Goal: Find specific page/section: Find specific page/section

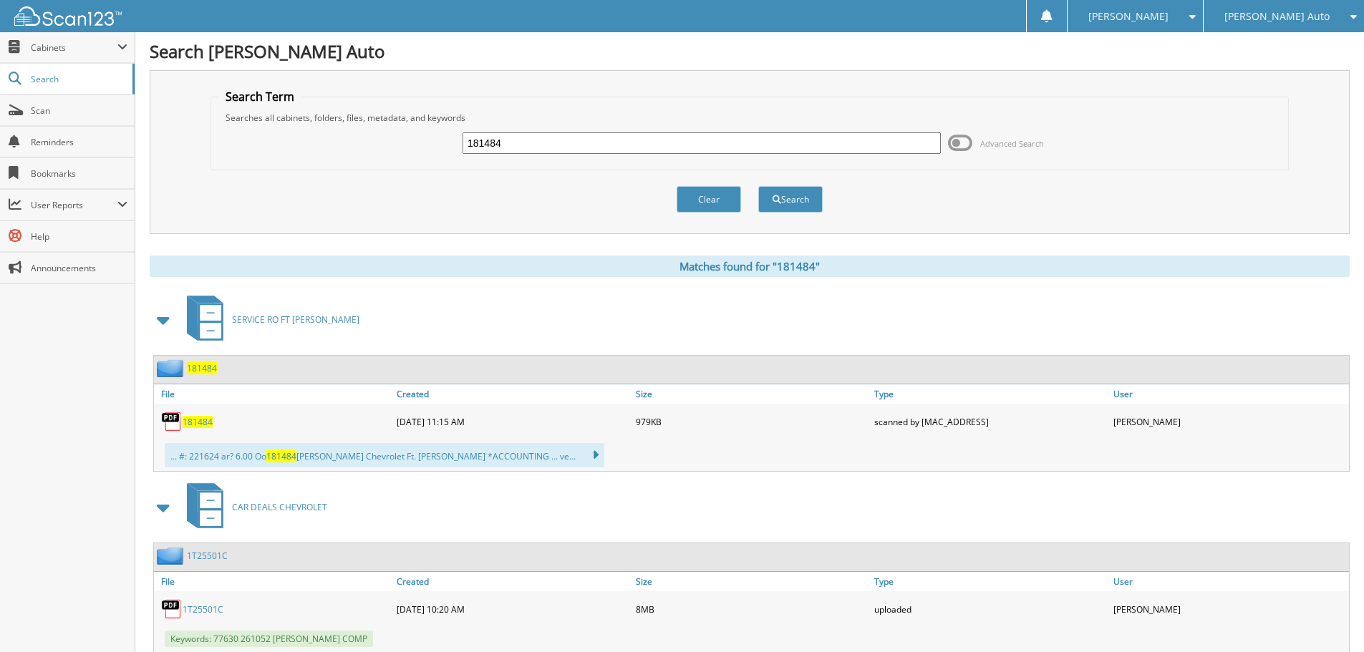
click at [535, 144] on input "181484" at bounding box center [701, 142] width 478 height 21
click at [74, 84] on span "Search" at bounding box center [78, 79] width 94 height 12
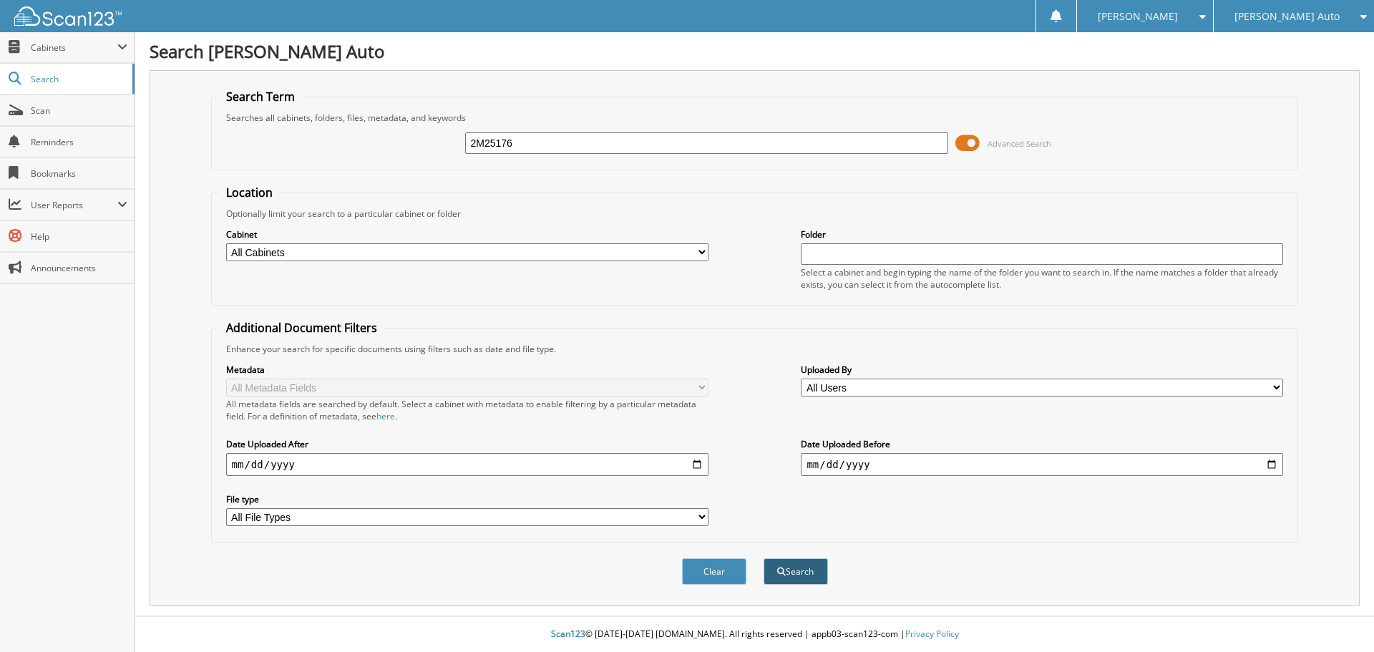
type input "2M25176"
click at [778, 568] on span "submit" at bounding box center [781, 572] width 9 height 9
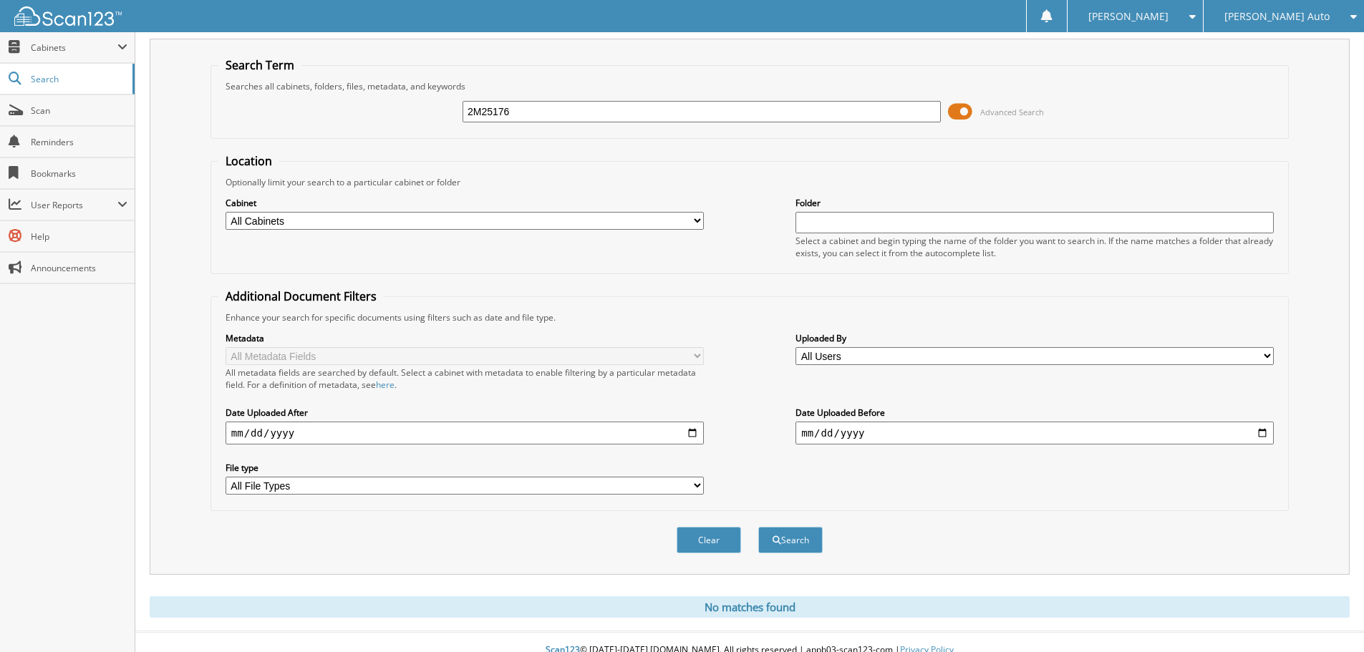
scroll to position [48, 0]
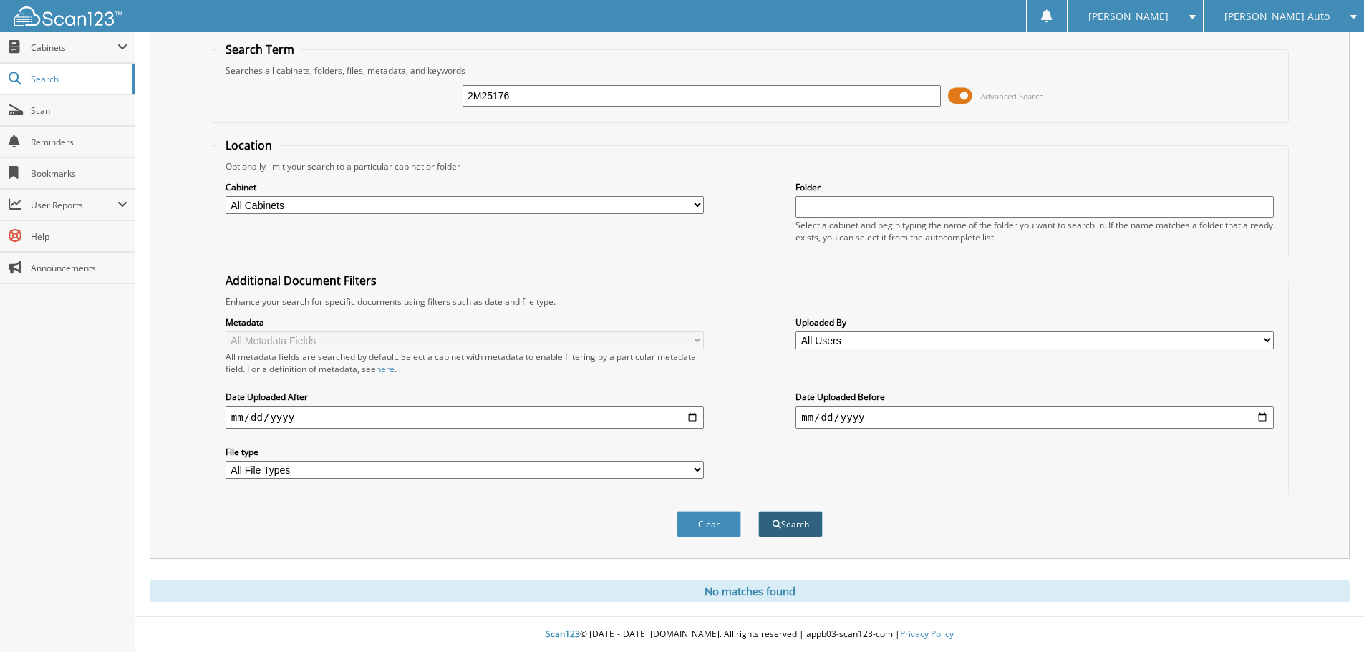
click at [805, 522] on button "Search" at bounding box center [790, 524] width 64 height 26
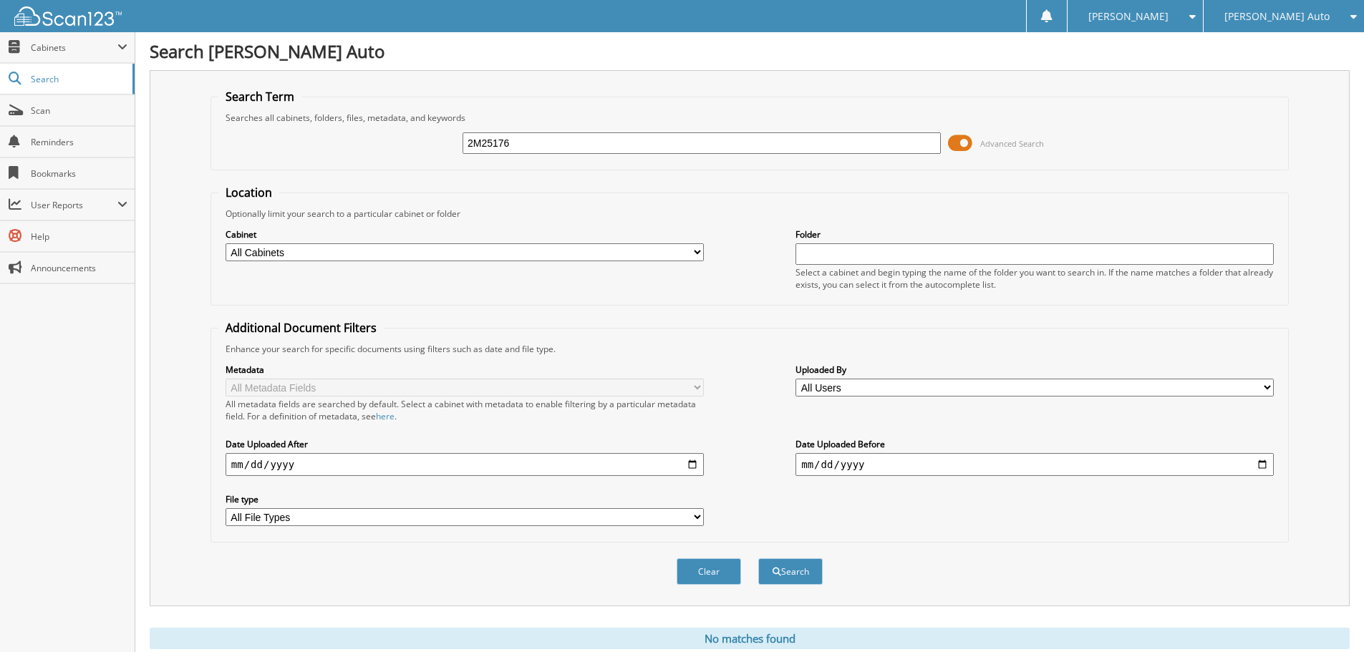
click at [963, 145] on span at bounding box center [960, 142] width 24 height 21
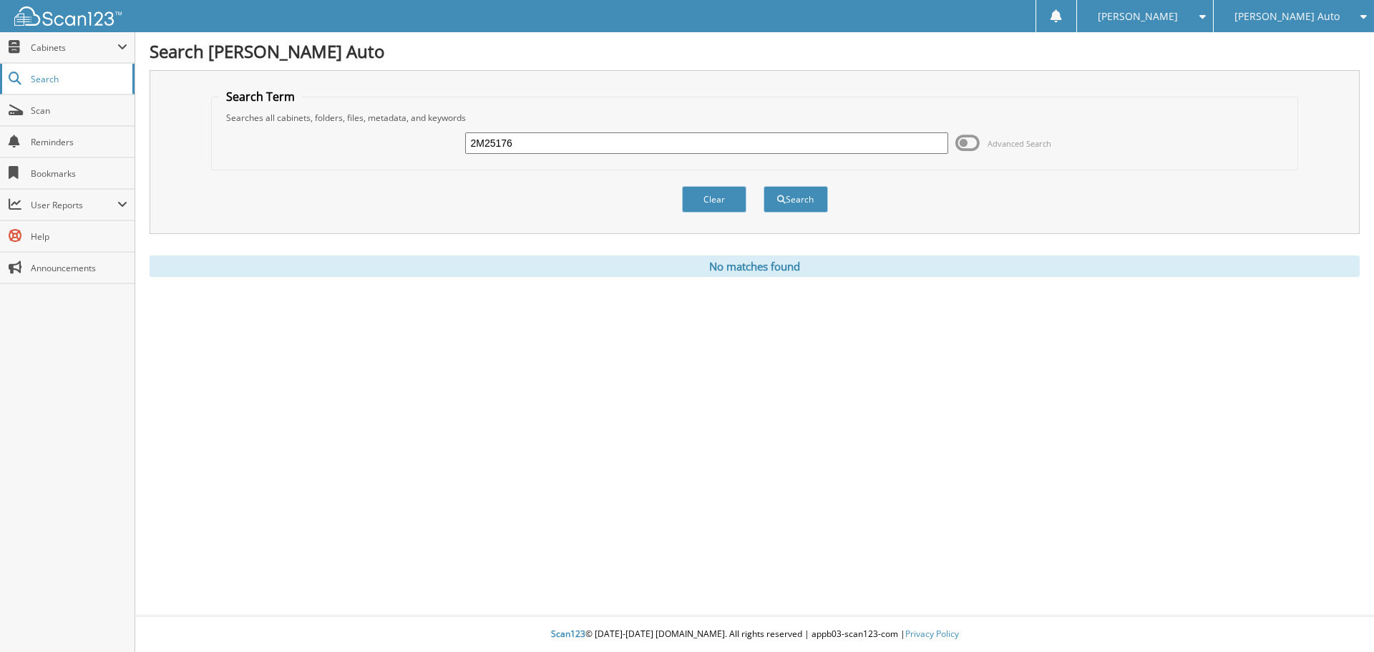
click at [77, 84] on span "Search" at bounding box center [78, 79] width 94 height 12
click at [1351, 14] on div "[PERSON_NAME] Auto" at bounding box center [1294, 16] width 146 height 32
click at [1331, 37] on link "[PERSON_NAME] Chevrolet of [GEOGRAPHIC_DATA]" at bounding box center [1294, 51] width 160 height 39
